Goal: Information Seeking & Learning: Find specific fact

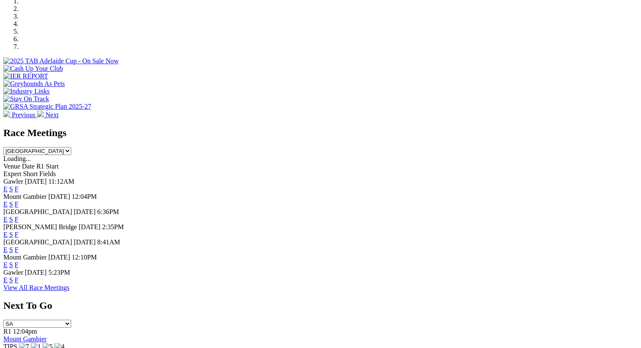
scroll to position [334, 0]
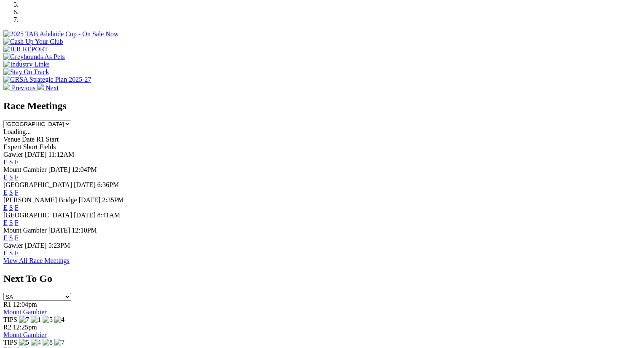
click at [19, 204] on link "F" at bounding box center [17, 207] width 4 height 7
